Goal: Find contact information: Find contact information

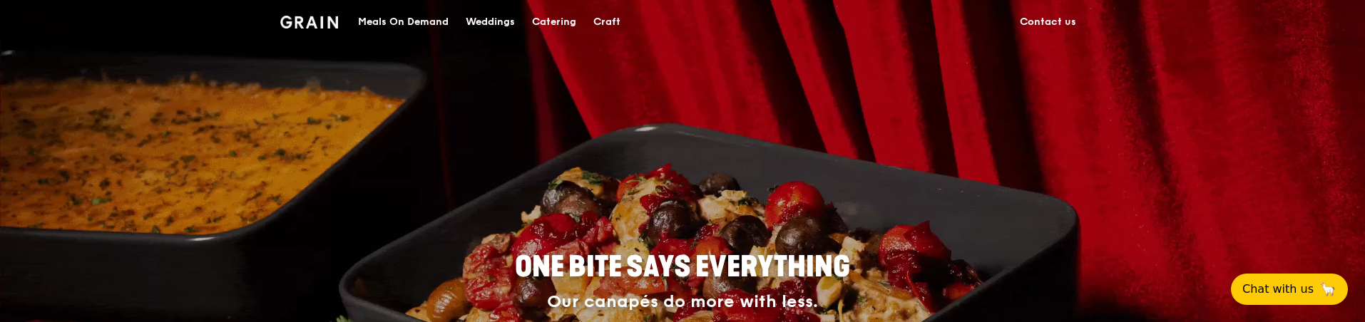
click at [1049, 19] on link "Contact us" at bounding box center [1048, 22] width 73 height 43
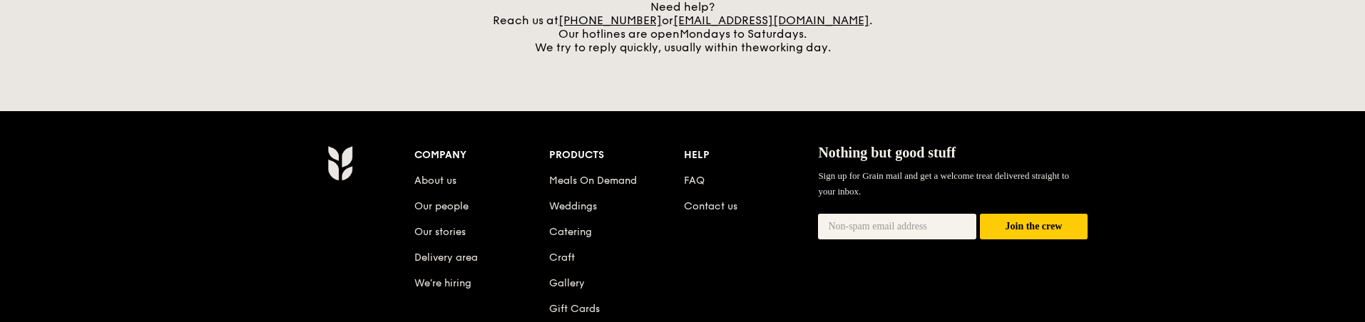
scroll to position [571, 0]
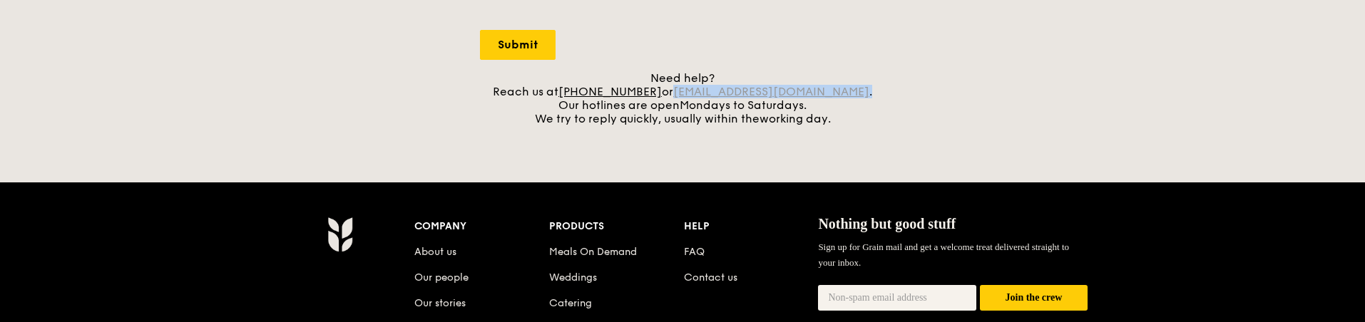
drag, startPoint x: 855, startPoint y: 91, endPoint x: 698, endPoint y: 93, distance: 156.2
click at [698, 93] on div "Need help? Reach us at +65 3163 5335 or concierge@grain.com.sg . Our hotlines a…" at bounding box center [682, 98] width 405 height 54
copy div "concierge@grain.com.sg ."
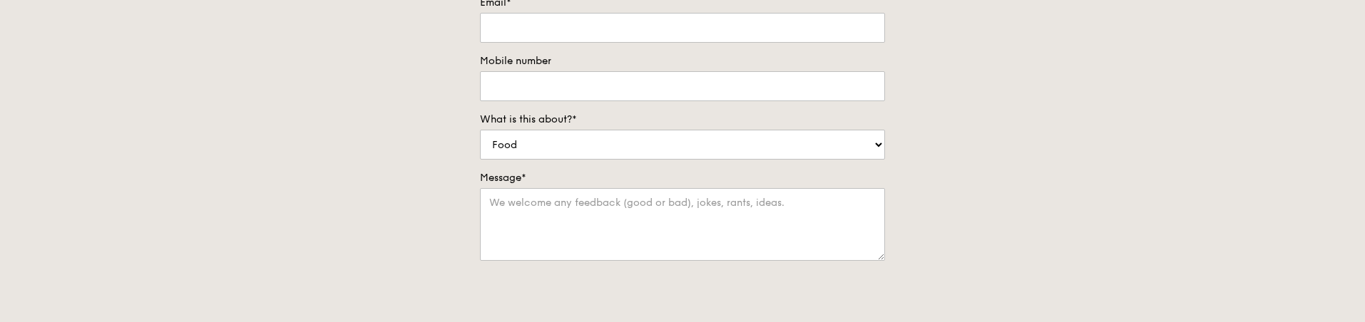
scroll to position [0, 0]
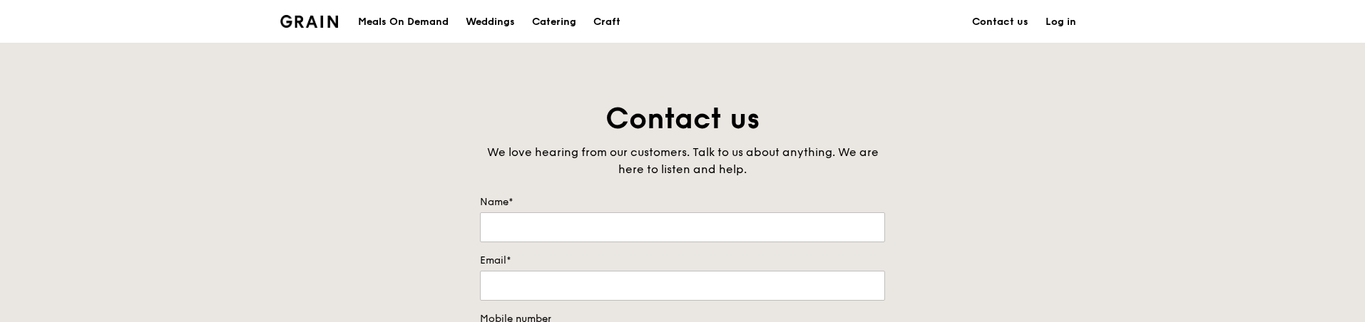
click at [314, 24] on img at bounding box center [309, 21] width 58 height 13
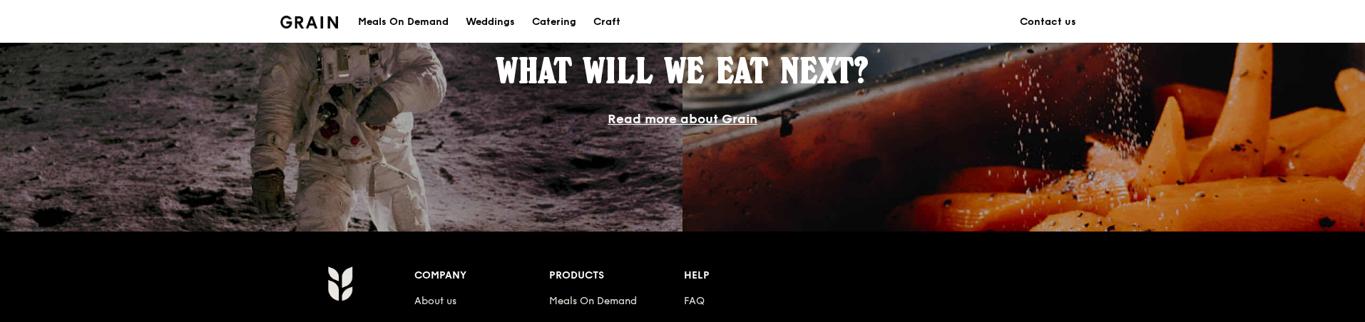
scroll to position [1226, 0]
